Goal: Task Accomplishment & Management: Manage account settings

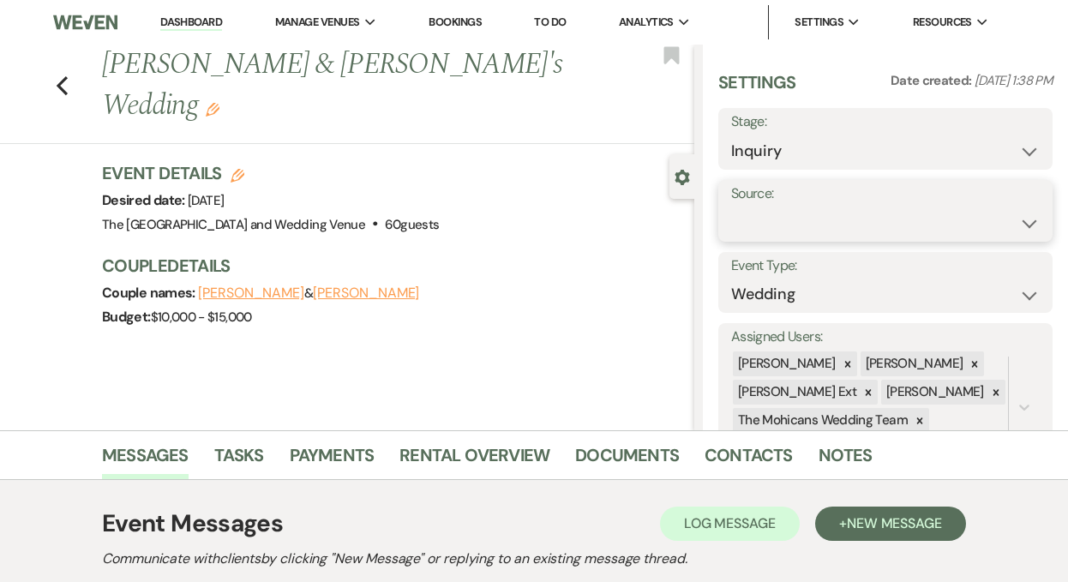
click at [805, 231] on select "Weven Venue Website Instagram Facebook Pinterest Google The Knot Wedding Wire H…" at bounding box center [885, 223] width 309 height 33
select select "5"
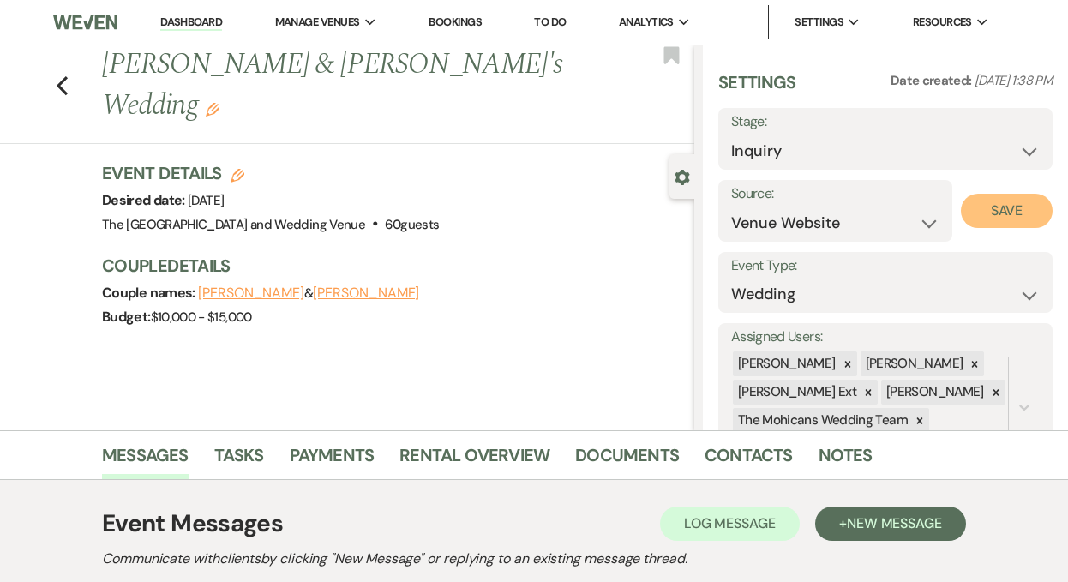
click at [1003, 204] on button "Save" at bounding box center [1007, 211] width 92 height 34
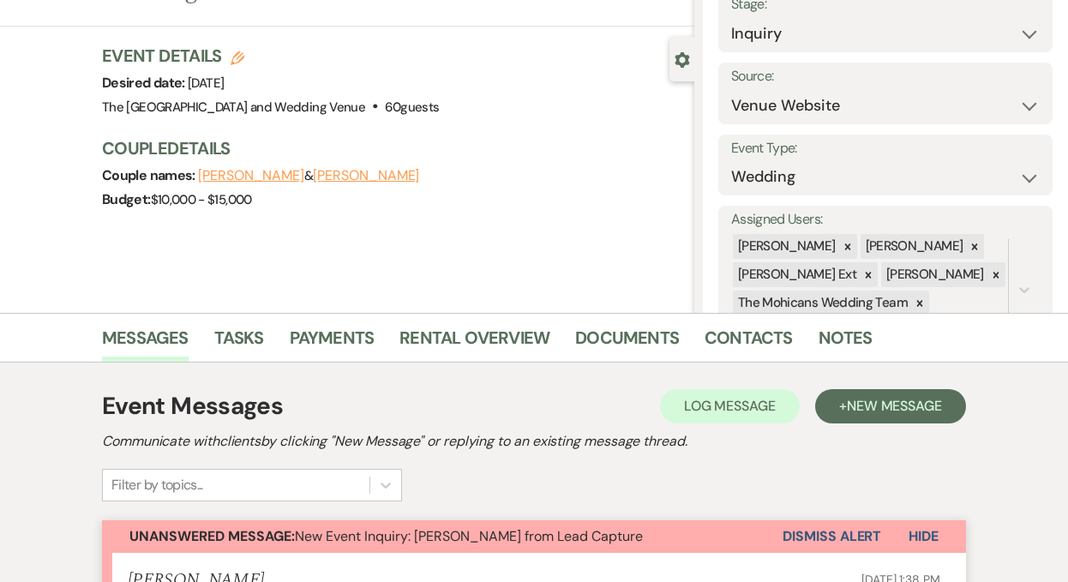
scroll to position [263, 0]
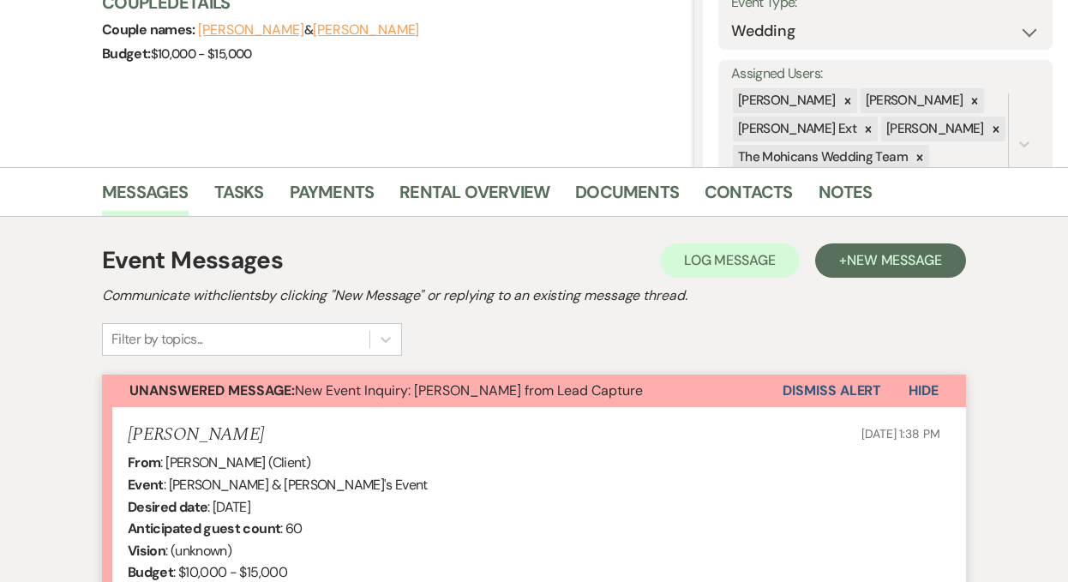
click at [803, 391] on button "Dismiss Alert" at bounding box center [831, 391] width 99 height 33
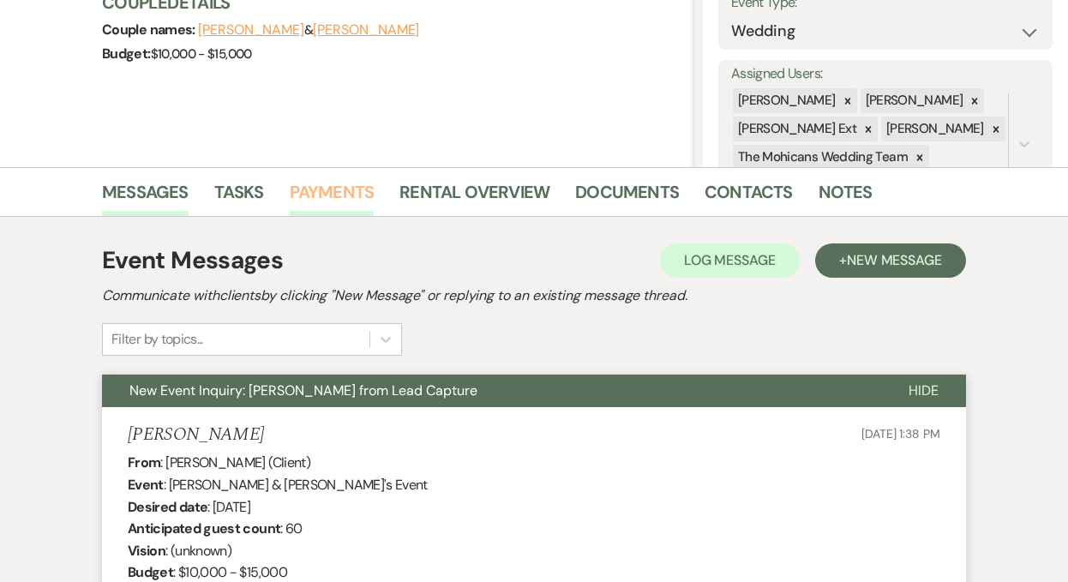
scroll to position [0, 0]
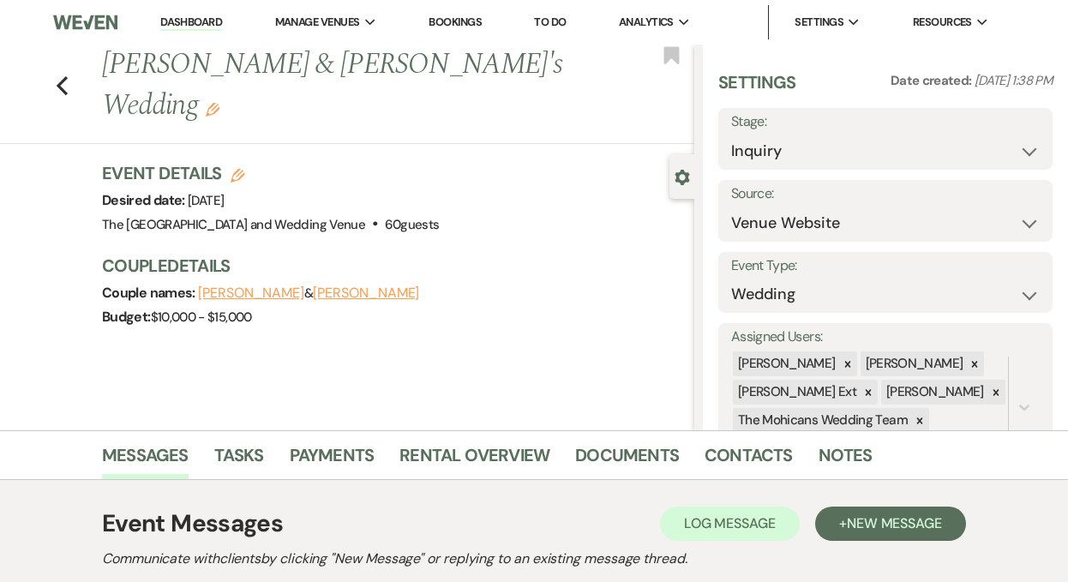
click at [204, 23] on link "Dashboard" at bounding box center [191, 23] width 62 height 16
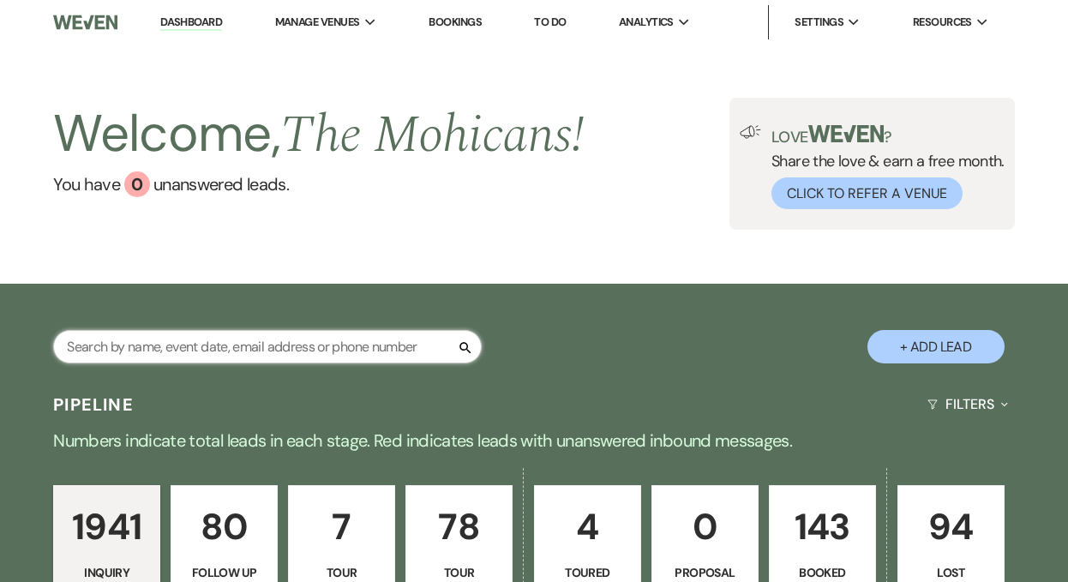
click at [350, 343] on input "text" at bounding box center [267, 346] width 429 height 33
paste input "[EMAIL_ADDRESS][DOMAIN_NAME]"
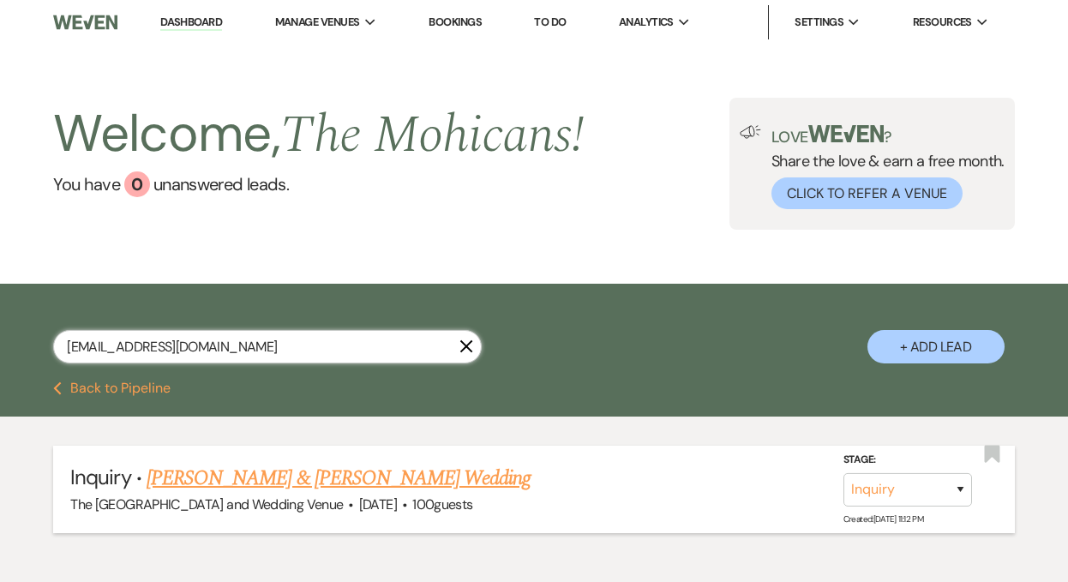
type input "[EMAIL_ADDRESS][DOMAIN_NAME]"
click at [902, 482] on select "Inquiry Follow Up Tour Requested Tour Confirmed Toured Proposal Sent Booked Lost" at bounding box center [907, 489] width 129 height 33
select select "4"
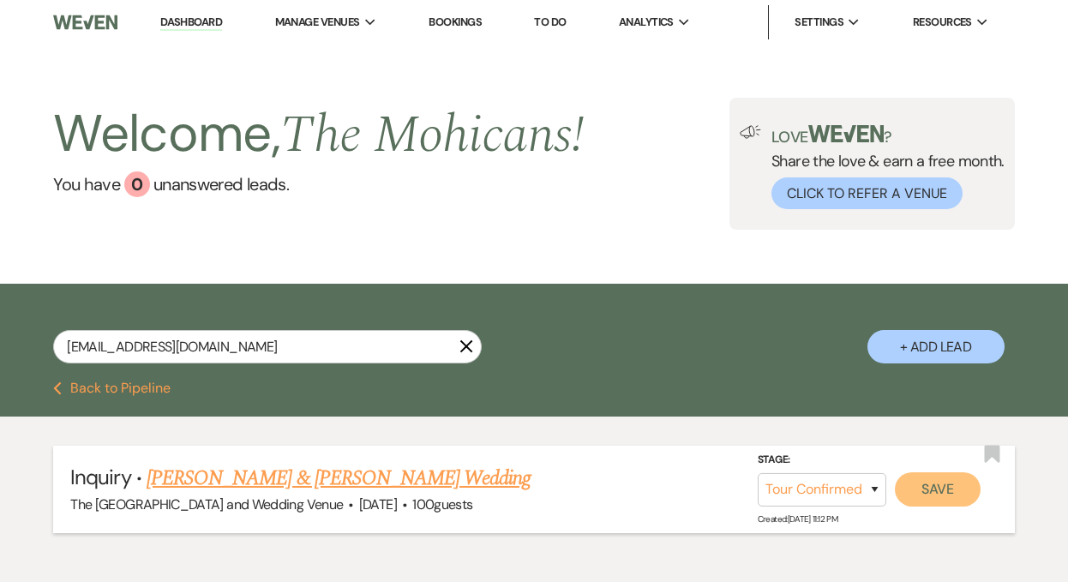
click at [945, 488] on button "Save" at bounding box center [938, 489] width 86 height 34
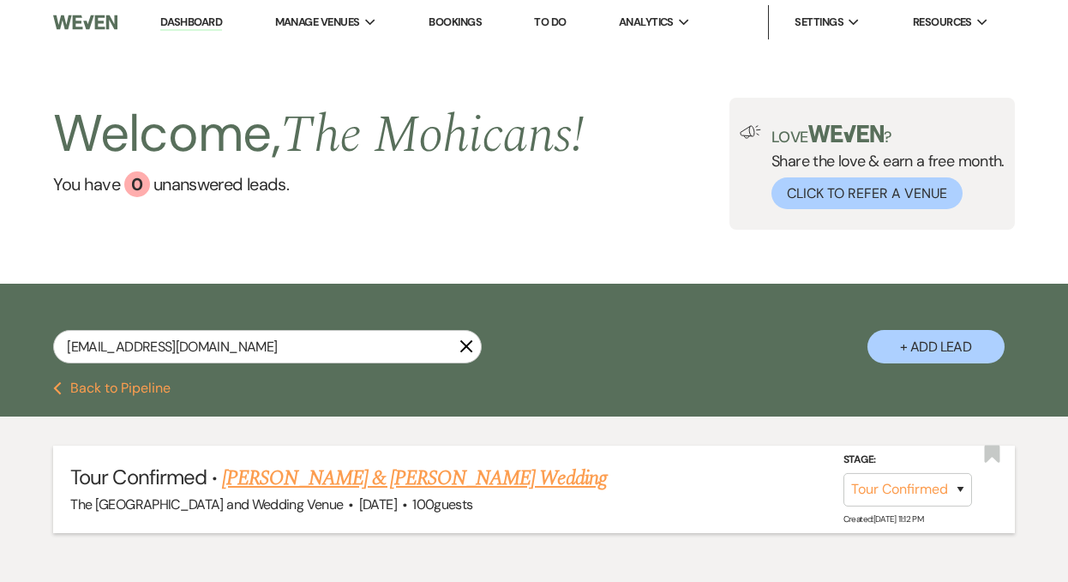
click at [191, 18] on link "Dashboard" at bounding box center [191, 23] width 62 height 16
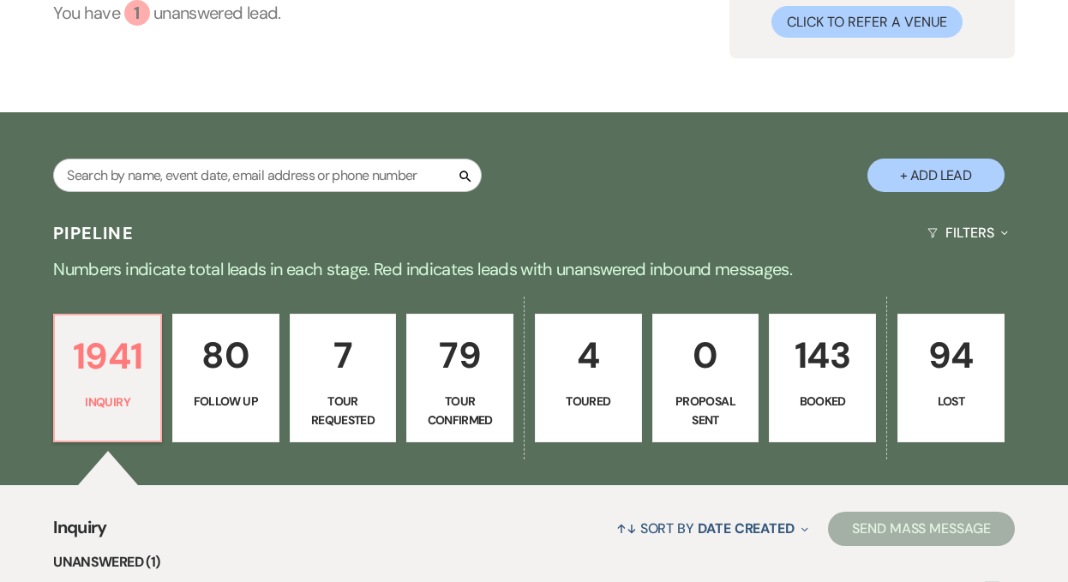
scroll to position [389, 0]
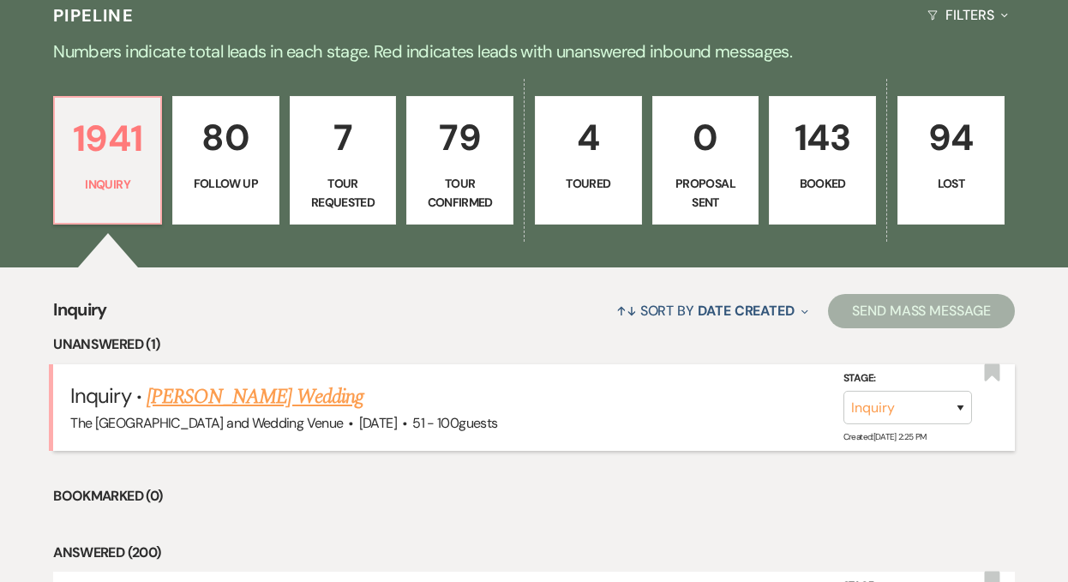
click at [255, 392] on link "Lucy McTurner's Wedding" at bounding box center [255, 396] width 217 height 31
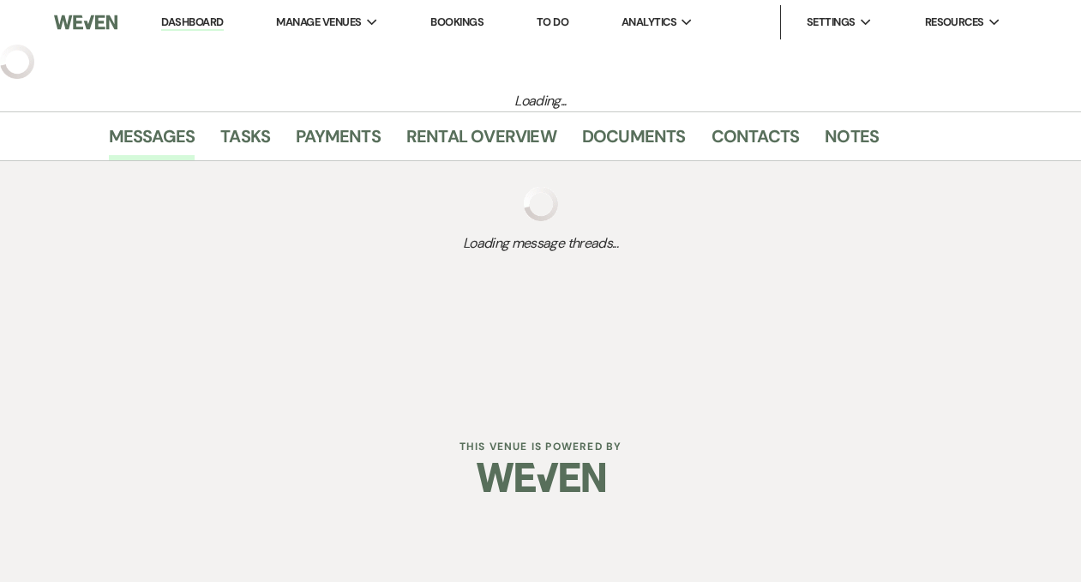
select select "2"
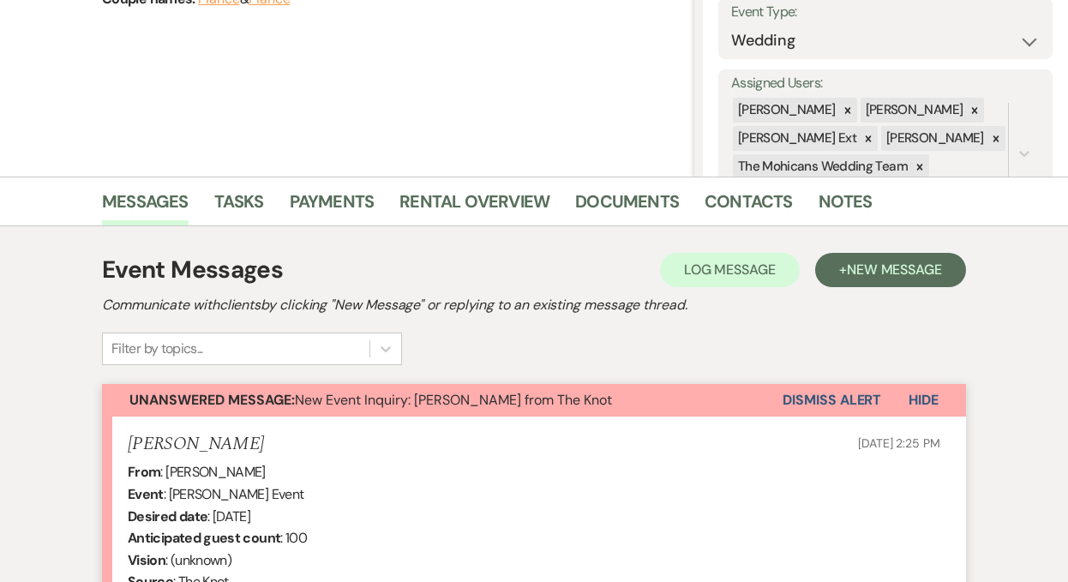
scroll to position [272, 0]
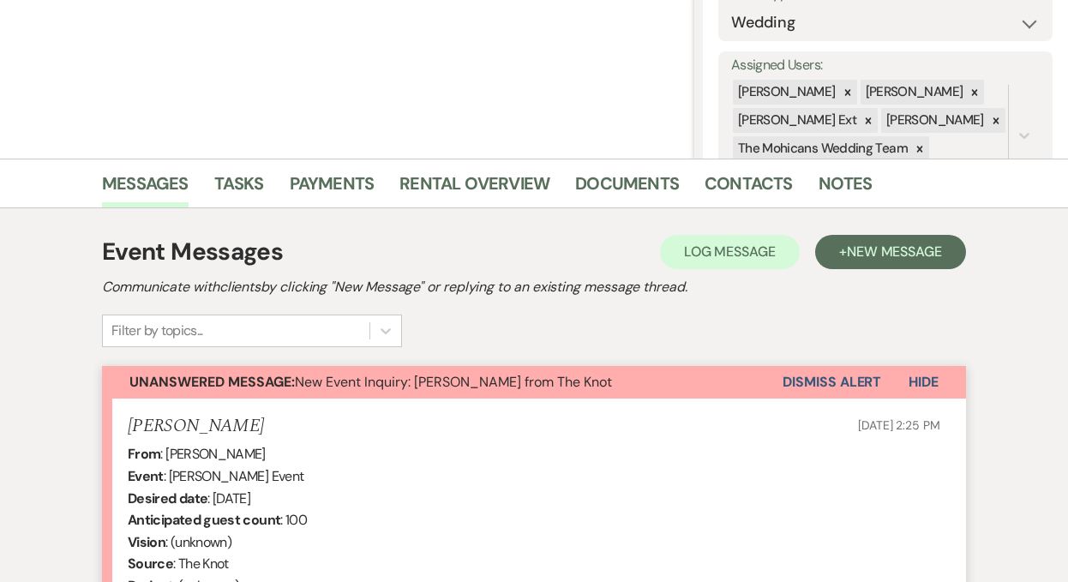
click at [815, 380] on button "Dismiss Alert" at bounding box center [831, 382] width 99 height 33
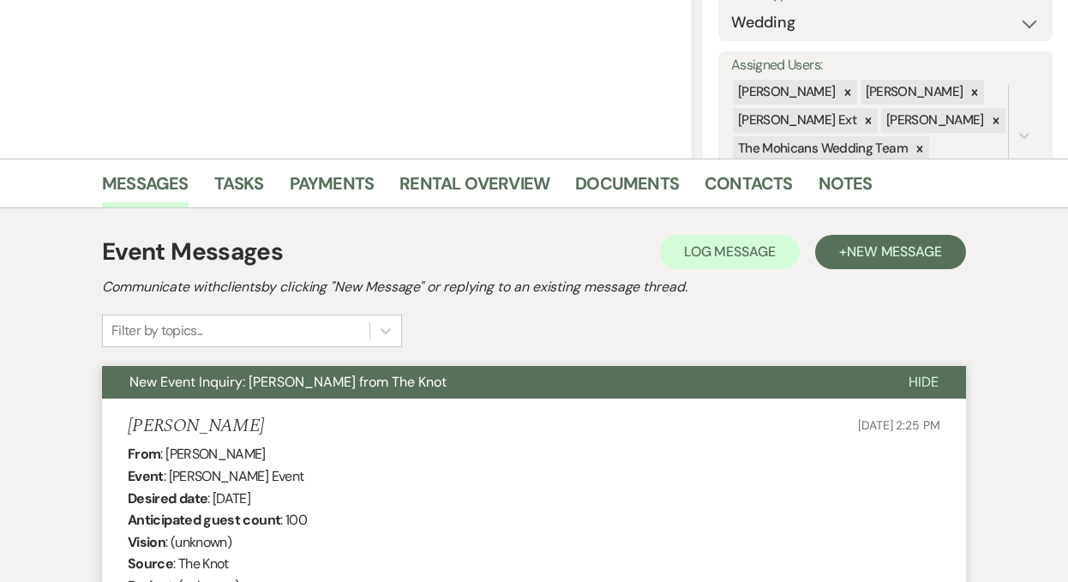
scroll to position [0, 0]
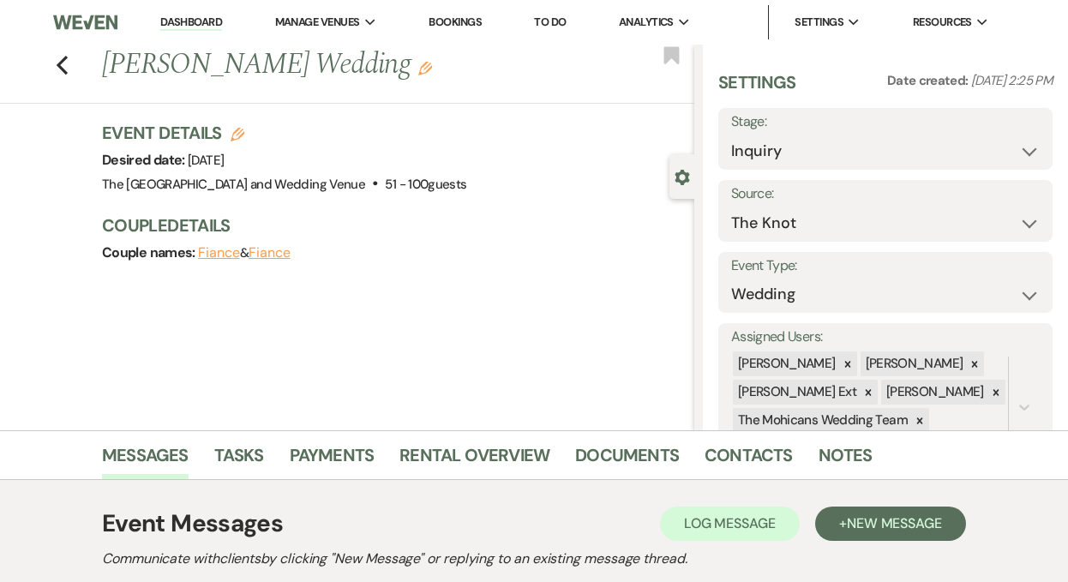
click at [198, 23] on link "Dashboard" at bounding box center [191, 23] width 62 height 16
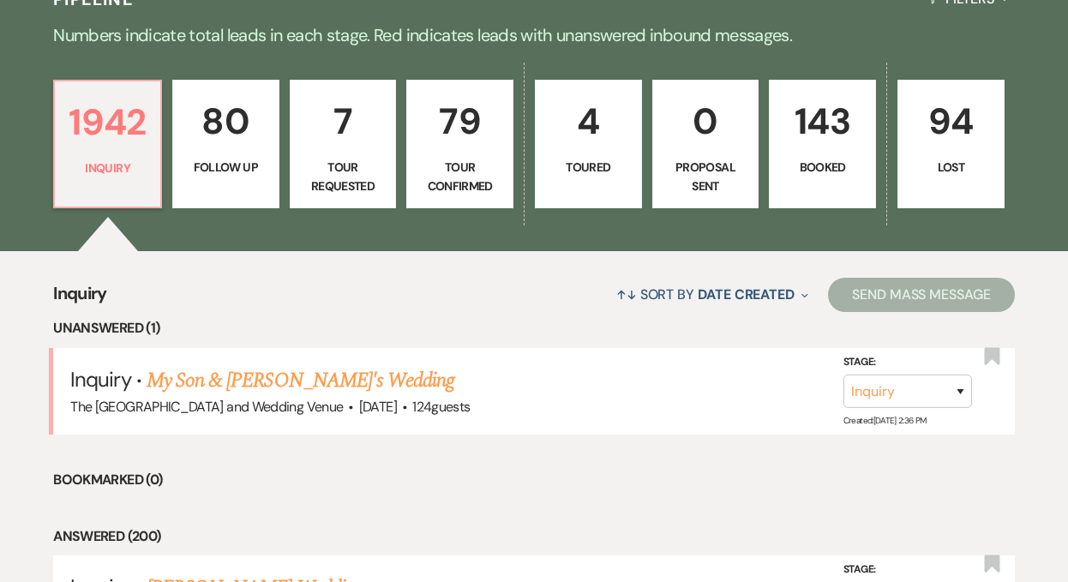
scroll to position [476, 0]
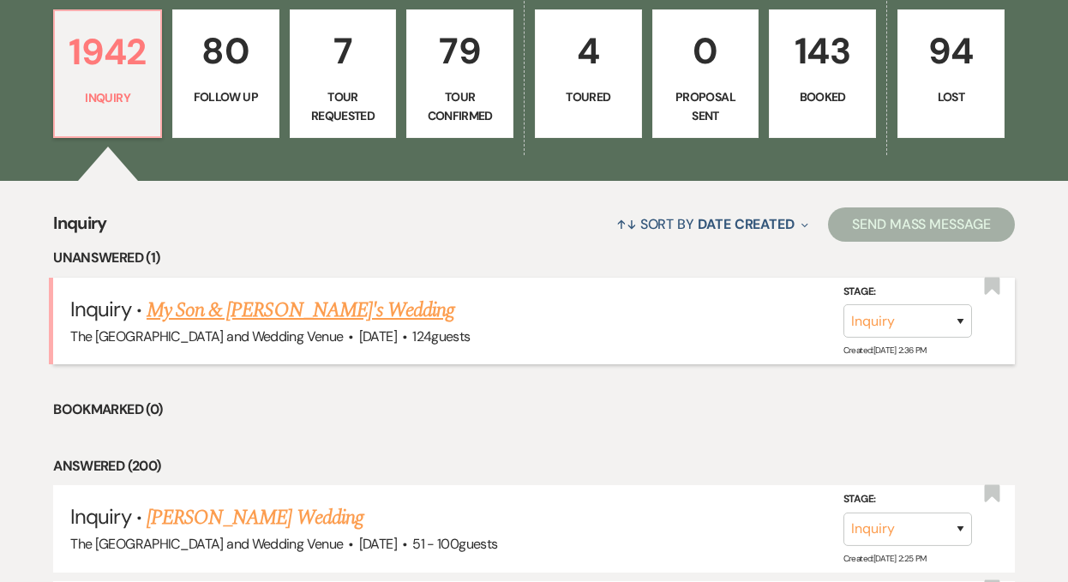
click at [326, 304] on link "My Son & Becky Polka's Wedding" at bounding box center [301, 310] width 308 height 31
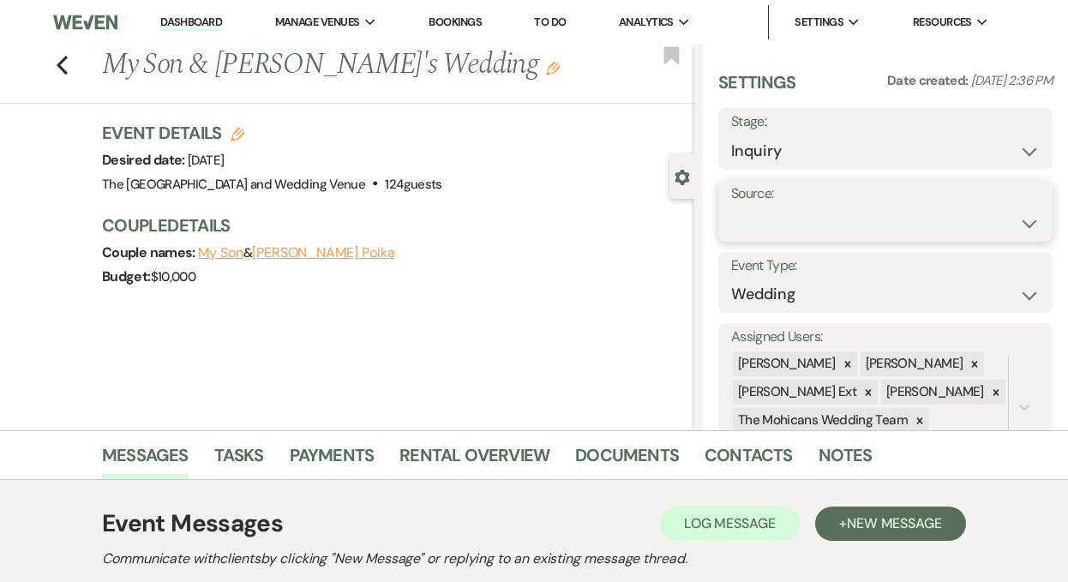
click at [801, 232] on select "Weven Venue Website Instagram Facebook Pinterest Google The Knot Wedding Wire H…" at bounding box center [885, 223] width 309 height 33
select select "5"
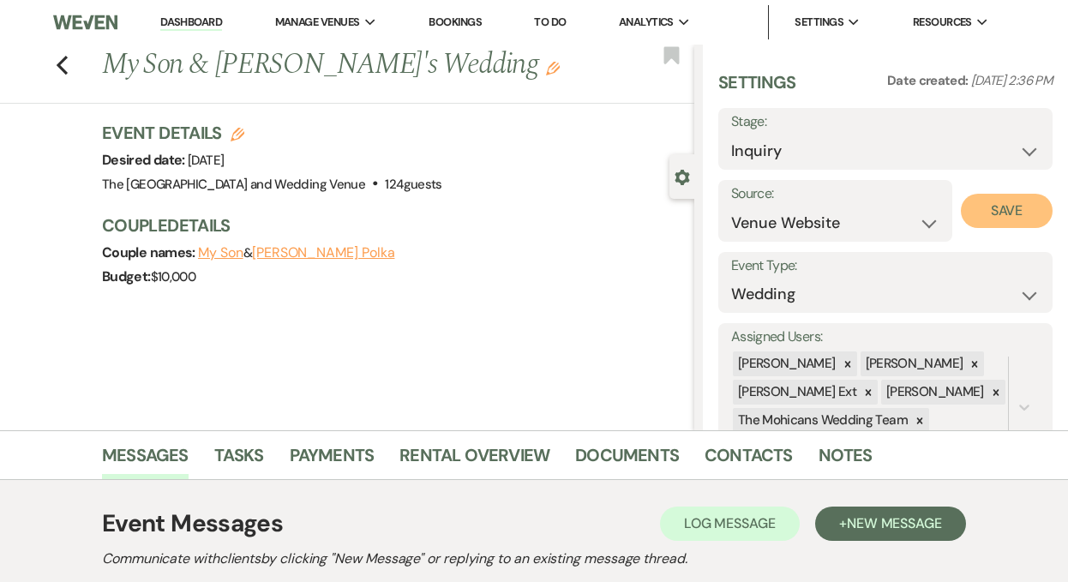
click at [987, 203] on button "Save" at bounding box center [1007, 211] width 92 height 34
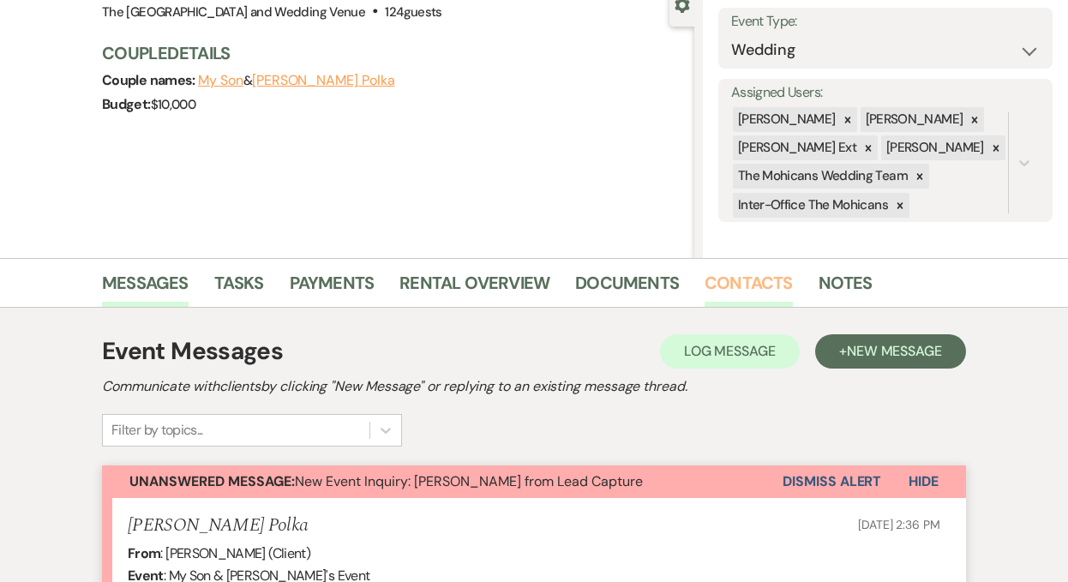
scroll to position [173, 0]
click at [818, 476] on button "Dismiss Alert" at bounding box center [831, 481] width 99 height 33
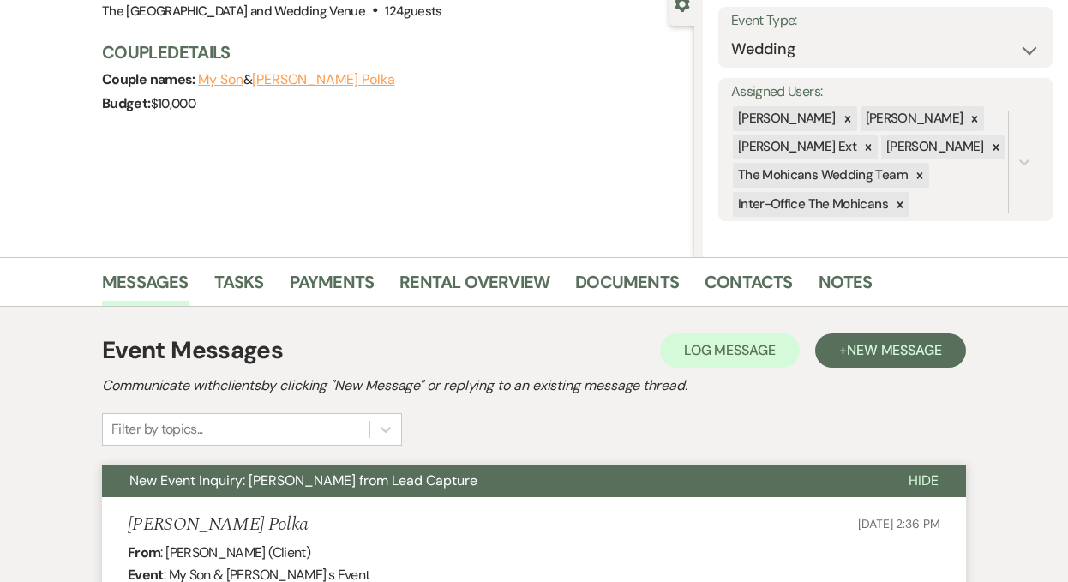
scroll to position [0, 0]
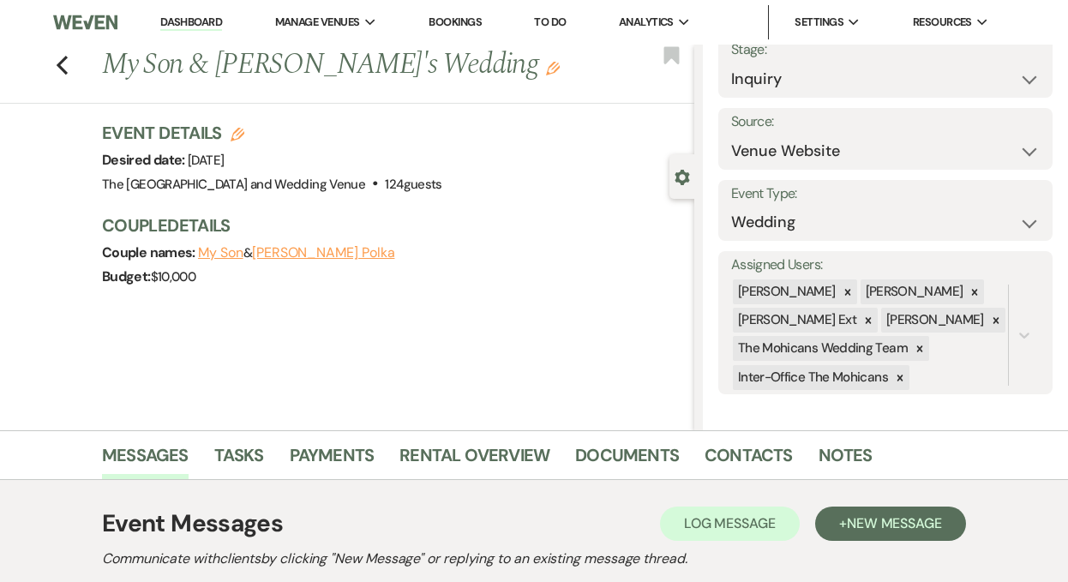
click at [183, 21] on link "Dashboard" at bounding box center [191, 23] width 62 height 16
